Goal: Find specific page/section: Find specific page/section

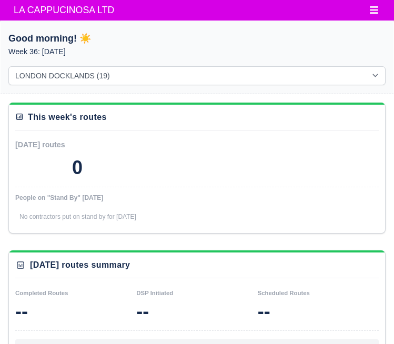
select select "1"
click at [36, 18] on span "LA CAPPUCINOSA LTD" at bounding box center [63, 9] width 111 height 21
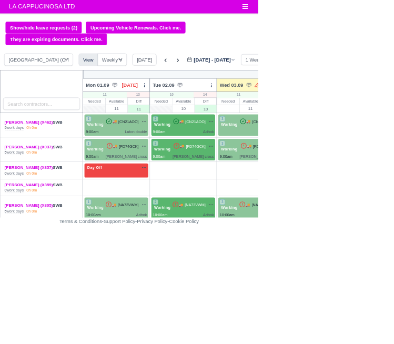
click at [352, 92] on label "Sep 01 - Sep 07, 2025 2025-09-03" at bounding box center [322, 91] width 74 height 12
click at [352, 92] on input "2025-09-03" at bounding box center [344, 96] width 119 height 22
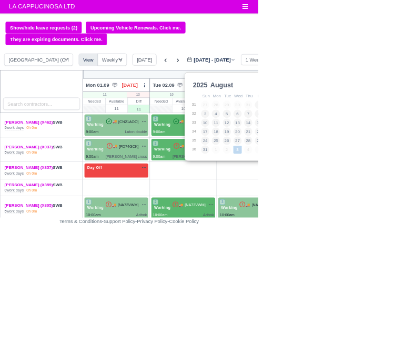
type input "[DATE]"
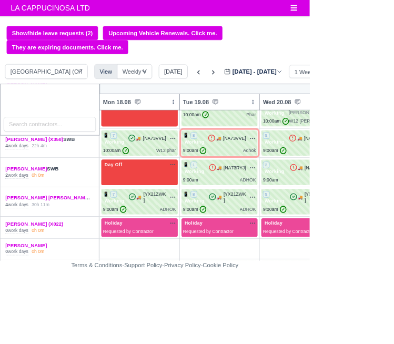
scroll to position [375, 0]
click at [63, 248] on link "[PERSON_NAME] [PERSON_NAME]..." at bounding box center [63, 251] width 113 height 7
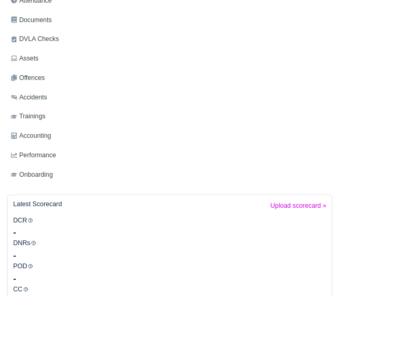
scroll to position [258, 0]
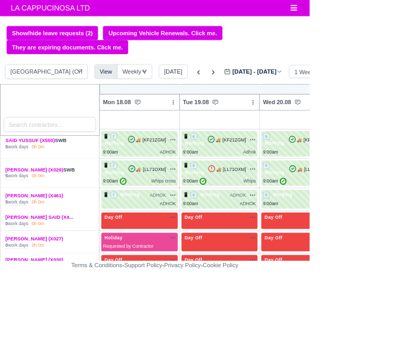
scroll to position [553, 0]
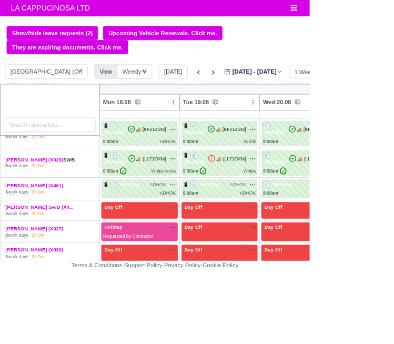
click at [67, 343] on link "YASIR ALI SALIM (X55..." at bounding box center [71, 349] width 128 height 7
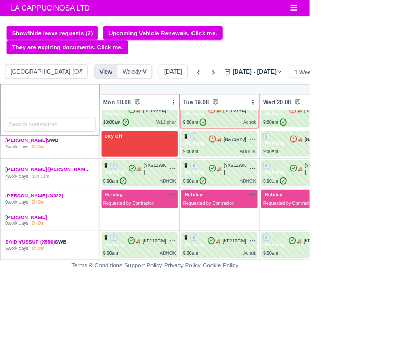
scroll to position [412, 0]
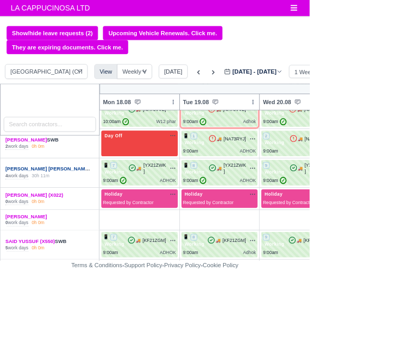
click at [75, 211] on link "[PERSON_NAME] [PERSON_NAME]..." at bounding box center [63, 214] width 113 height 7
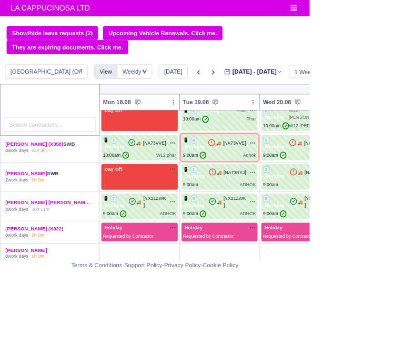
scroll to position [370, 0]
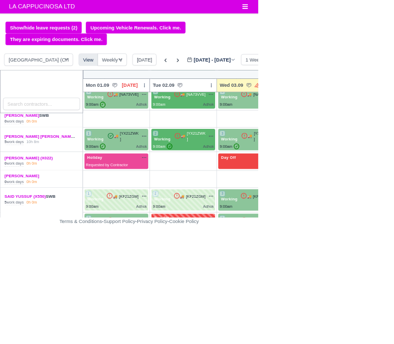
scroll to position [376, 0]
click at [355, 94] on label "[DATE] - [DATE] [DATE]" at bounding box center [322, 91] width 74 height 12
click at [355, 94] on input "[DATE]" at bounding box center [344, 96] width 119 height 22
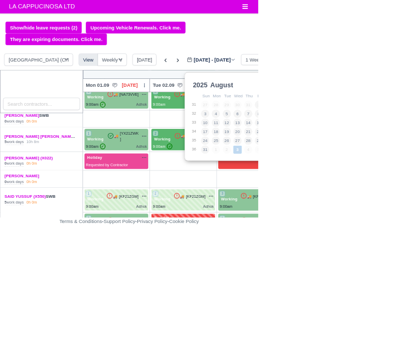
type input "[DATE]"
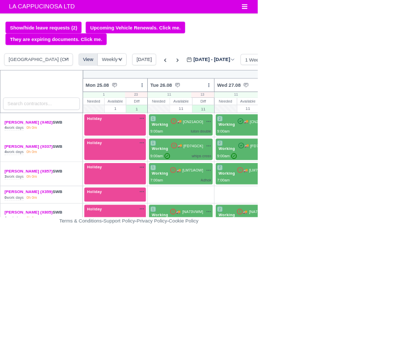
click at [356, 88] on label "[DATE] - [DATE] [DATE]" at bounding box center [322, 91] width 74 height 12
click at [356, 88] on input "[DATE]" at bounding box center [344, 96] width 119 height 22
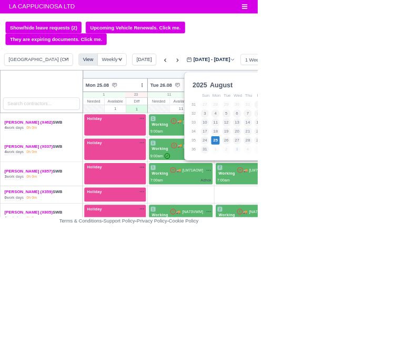
type input "[DATE]"
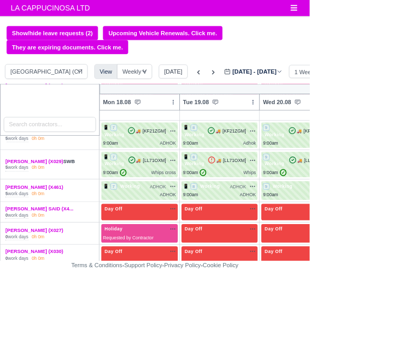
scroll to position [553, 0]
